Goal: Navigation & Orientation: Find specific page/section

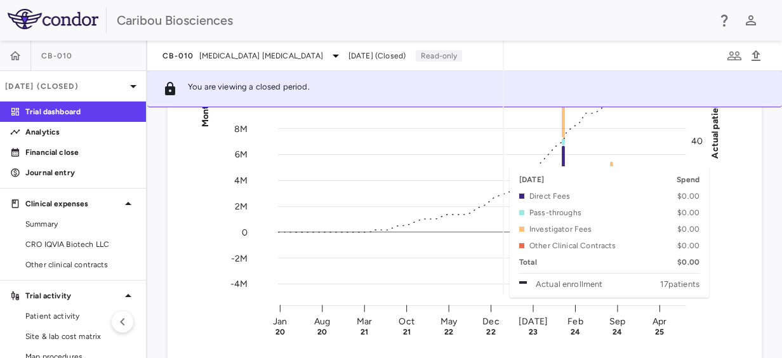
scroll to position [254, 0]
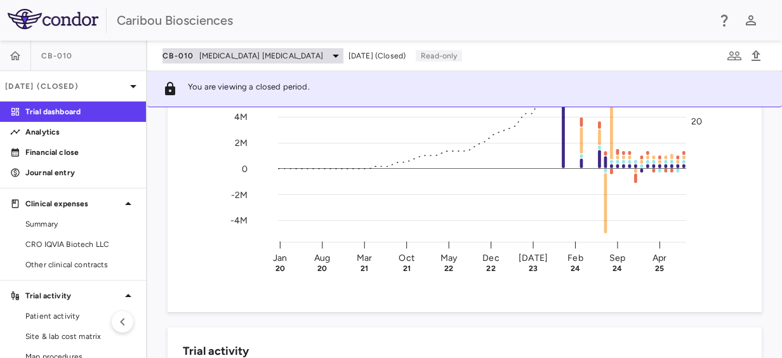
click at [307, 52] on span "[MEDICAL_DATA] [MEDICAL_DATA]" at bounding box center [261, 55] width 124 height 11
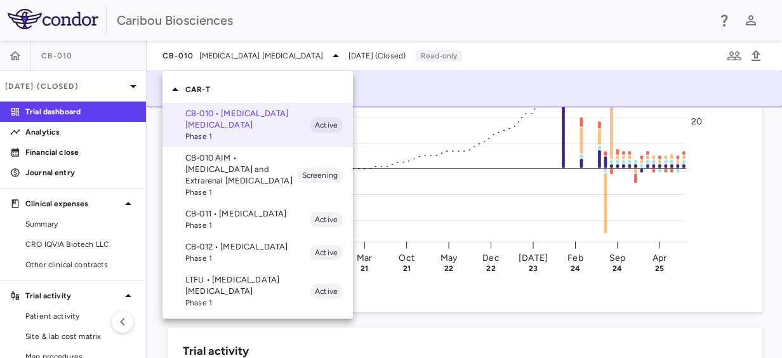
click at [559, 50] on div at bounding box center [391, 179] width 782 height 358
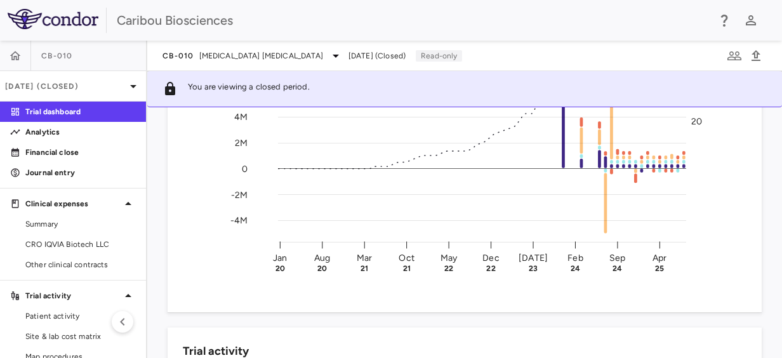
click at [314, 71] on div "You are viewing a closed period." at bounding box center [464, 89] width 635 height 36
click at [318, 56] on div "CB-010 [MEDICAL_DATA] [MEDICAL_DATA]" at bounding box center [253, 55] width 181 height 15
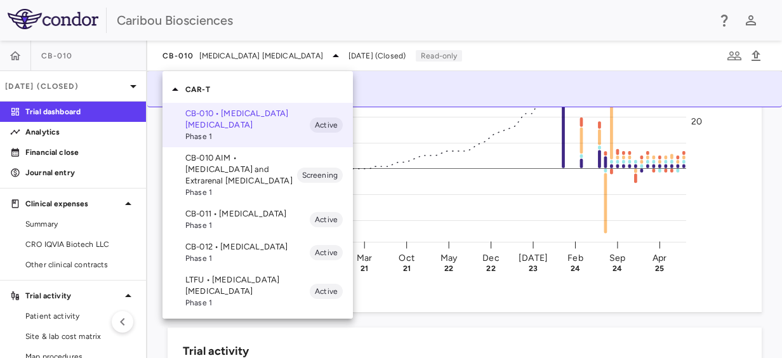
click at [236, 223] on span "Phase 1" at bounding box center [247, 225] width 124 height 11
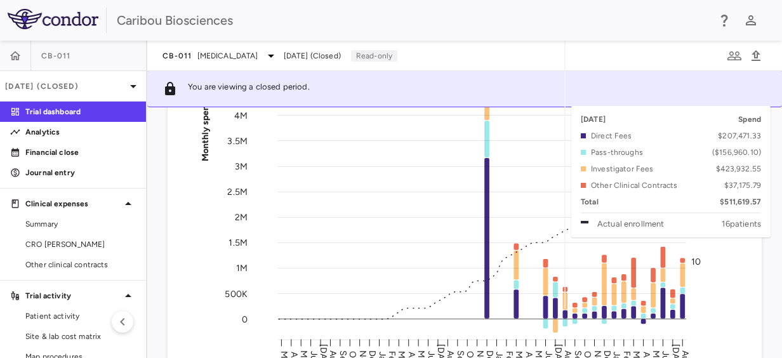
scroll to position [190, 0]
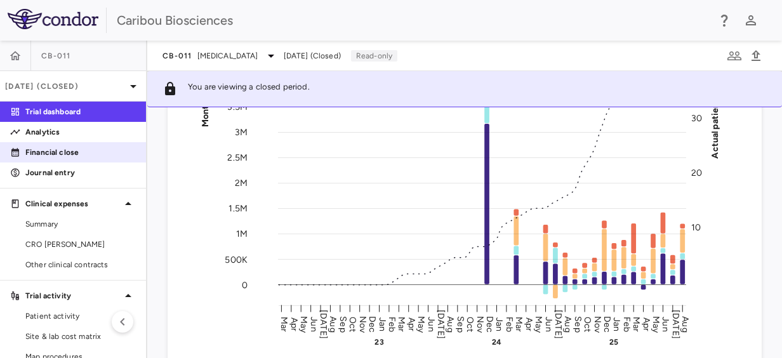
click at [84, 159] on link "Financial close" at bounding box center [73, 152] width 146 height 19
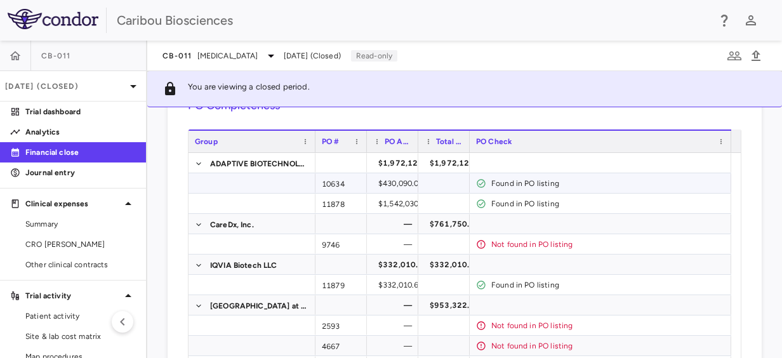
scroll to position [63, 0]
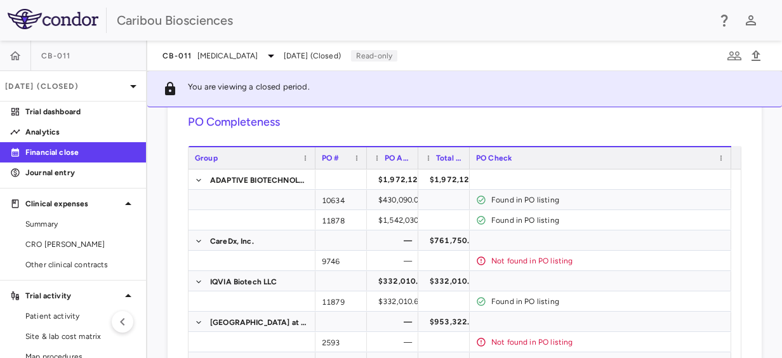
click at [94, 142] on div "Financial close" at bounding box center [73, 152] width 146 height 20
click at [104, 136] on p "Analytics" at bounding box center [80, 131] width 110 height 11
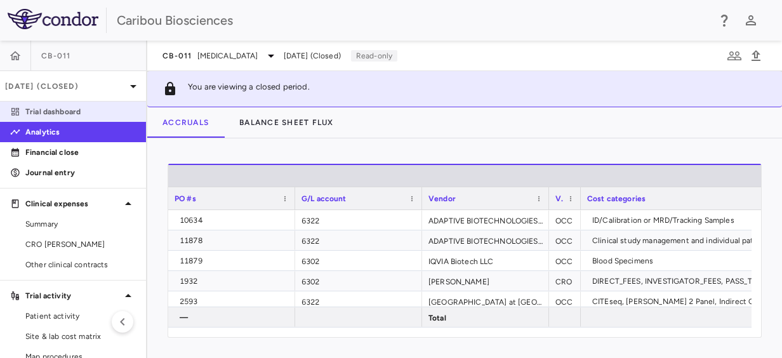
click at [72, 121] on link "Trial dashboard" at bounding box center [73, 111] width 146 height 19
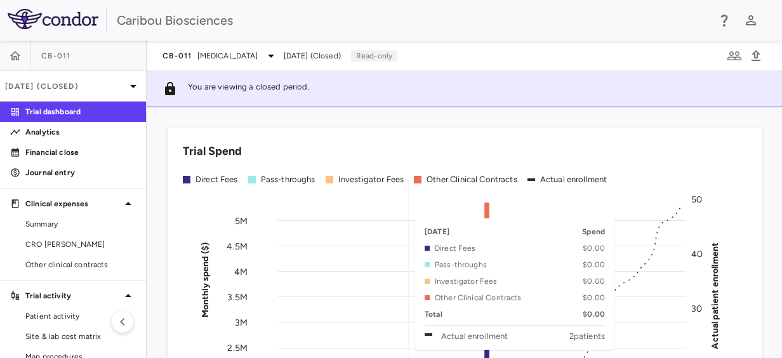
scroll to position [254, 0]
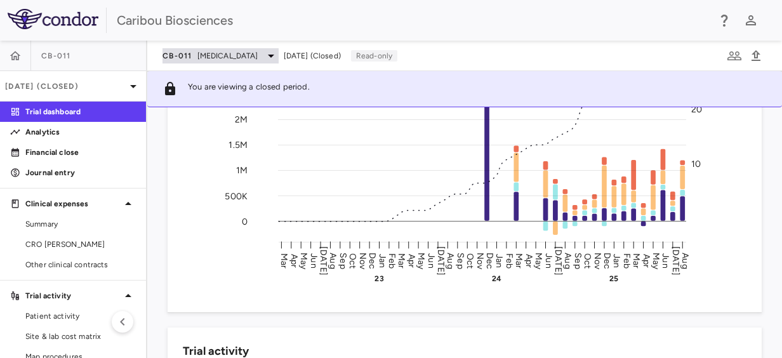
click at [225, 48] on div "CB-011 [MEDICAL_DATA]" at bounding box center [221, 55] width 116 height 15
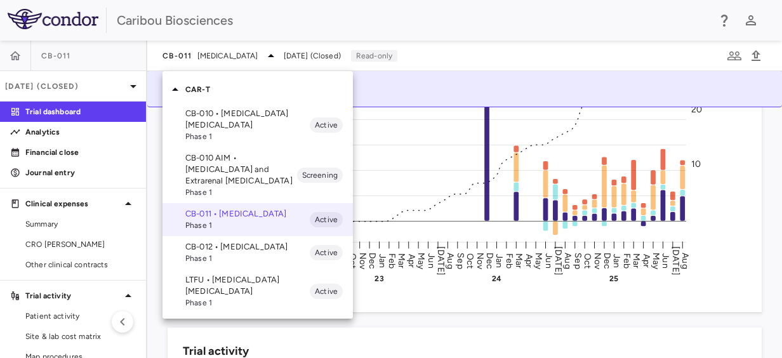
drag, startPoint x: 304, startPoint y: 234, endPoint x: 595, endPoint y: 36, distance: 352.3
click at [595, 37] on div at bounding box center [391, 179] width 782 height 358
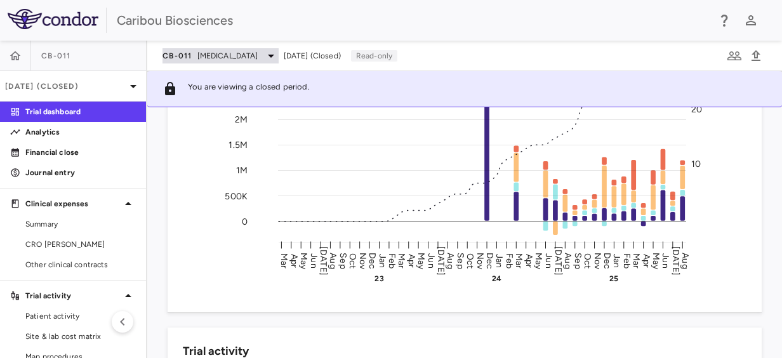
click at [219, 58] on span "[MEDICAL_DATA]" at bounding box center [227, 55] width 61 height 11
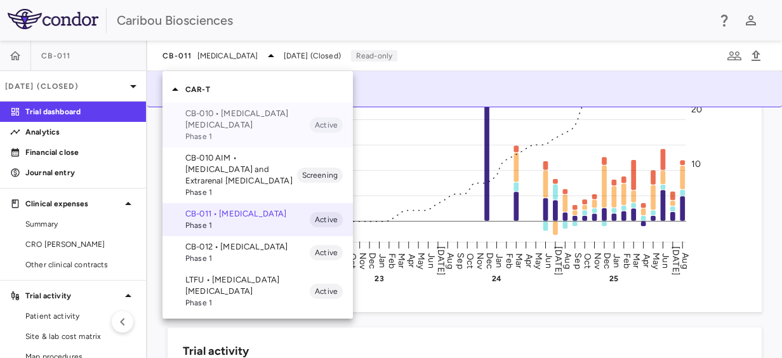
click at [232, 124] on p "CB-010 • [MEDICAL_DATA] [MEDICAL_DATA]" at bounding box center [247, 119] width 124 height 23
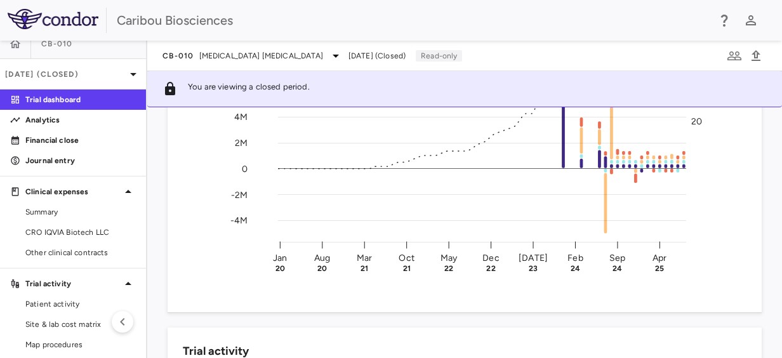
scroll to position [0, 0]
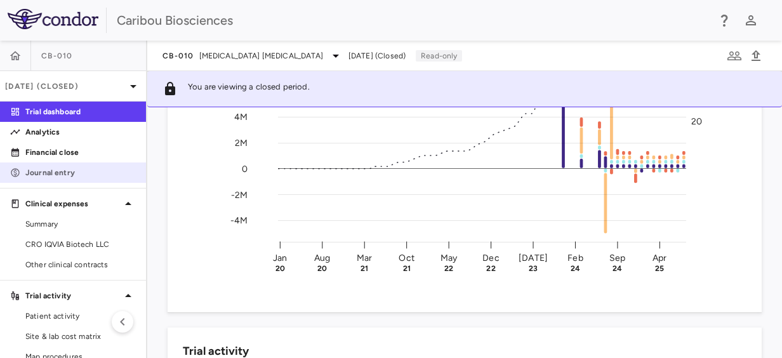
click at [72, 176] on p "Journal entry" at bounding box center [80, 172] width 110 height 11
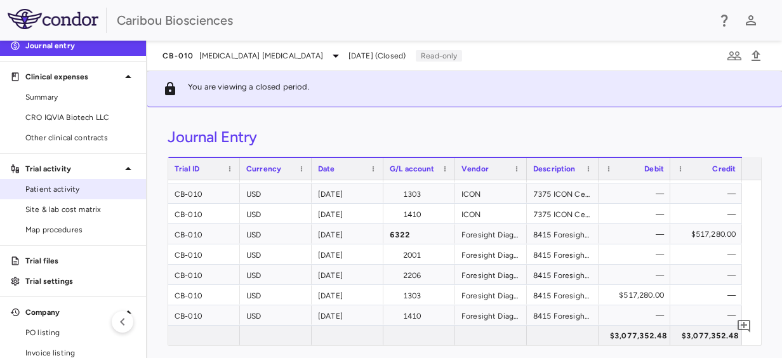
click at [88, 187] on span "Patient activity" at bounding box center [80, 188] width 110 height 11
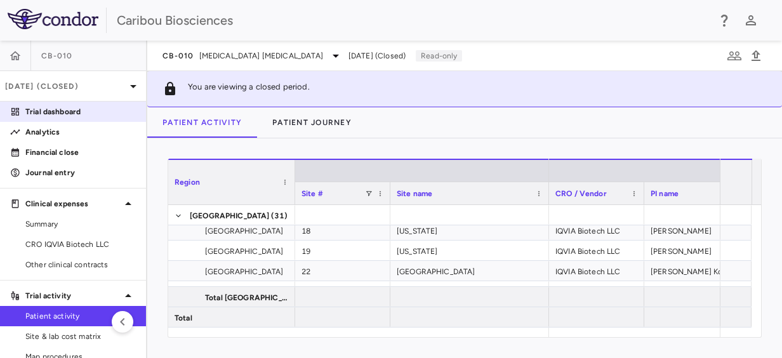
click at [91, 121] on link "Trial dashboard" at bounding box center [73, 111] width 146 height 19
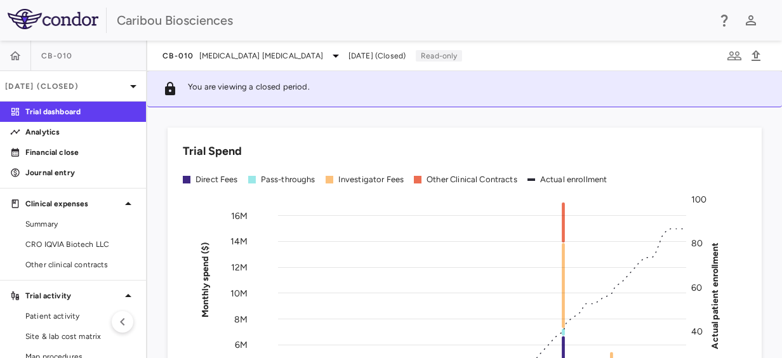
click at [267, 42] on div "CB-010 [MEDICAL_DATA] [MEDICAL_DATA] [DATE] (Closed) Read-only" at bounding box center [464, 56] width 635 height 30
click at [263, 50] on div "CB-010 [MEDICAL_DATA] [MEDICAL_DATA]" at bounding box center [253, 55] width 181 height 15
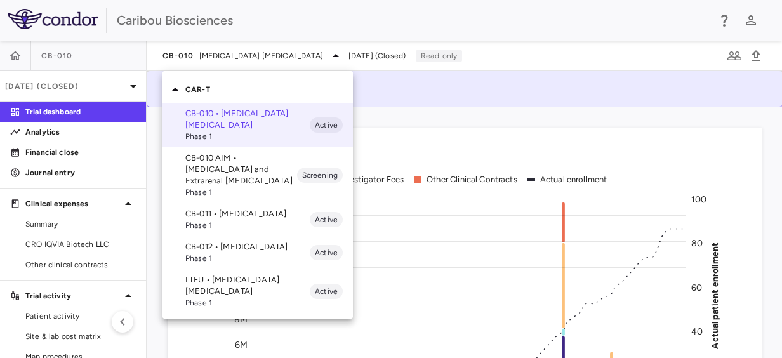
click at [250, 230] on span "Phase 1" at bounding box center [247, 225] width 124 height 11
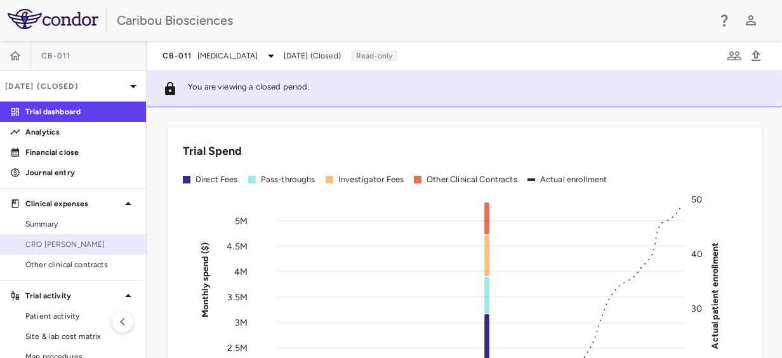
click at [91, 240] on span "CRO [PERSON_NAME]" at bounding box center [80, 244] width 110 height 11
